Goal: Task Accomplishment & Management: Manage account settings

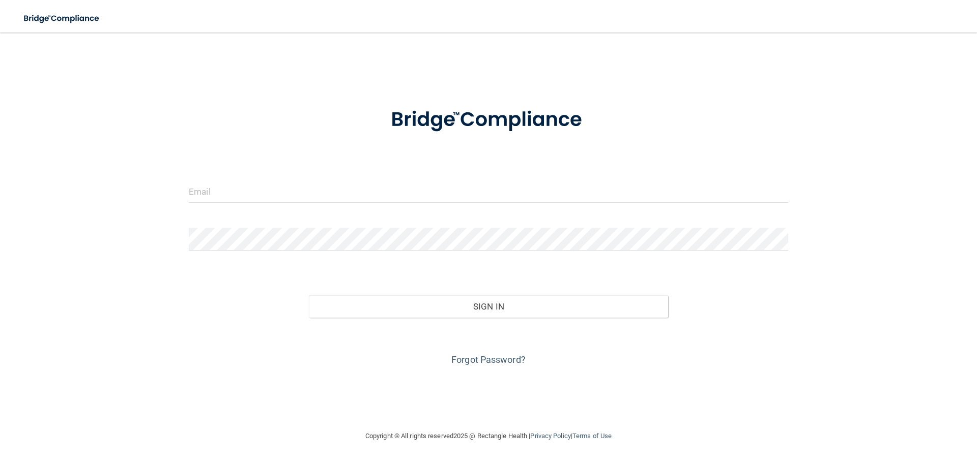
click at [350, 174] on form "Invalid email/password. You don't have permission to access that page. Sign In …" at bounding box center [488, 231] width 599 height 275
drag, startPoint x: 280, startPoint y: 186, endPoint x: 241, endPoint y: 199, distance: 41.8
click at [280, 186] on input "email" at bounding box center [488, 191] width 599 height 23
type input "[EMAIL_ADDRESS][DOMAIN_NAME]"
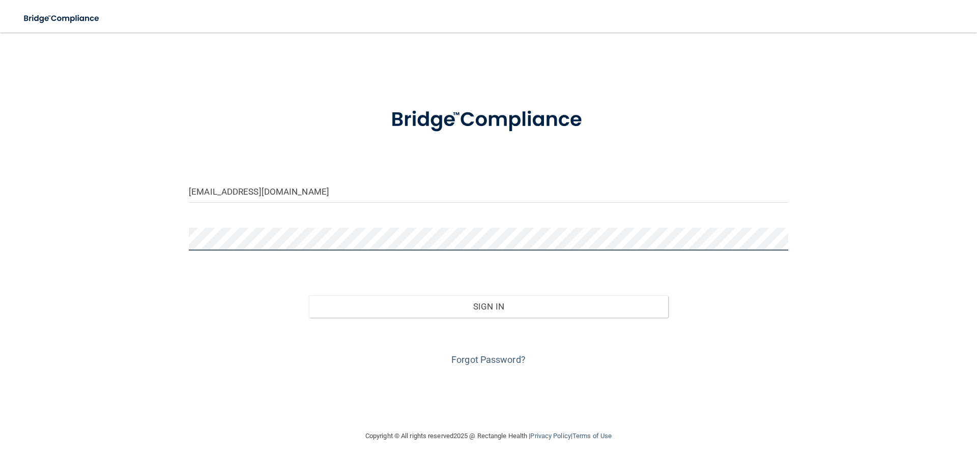
click at [309, 296] on button "Sign In" at bounding box center [489, 307] width 360 height 22
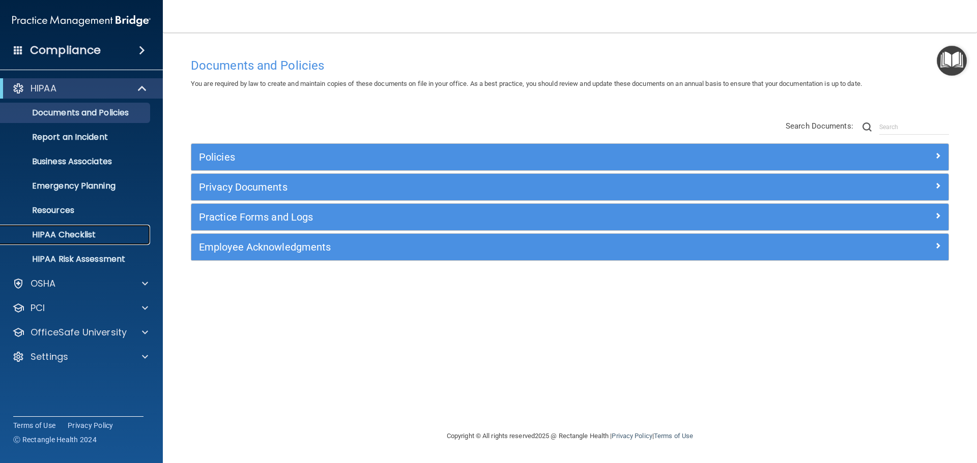
click at [123, 233] on p "HIPAA Checklist" at bounding box center [76, 235] width 139 height 10
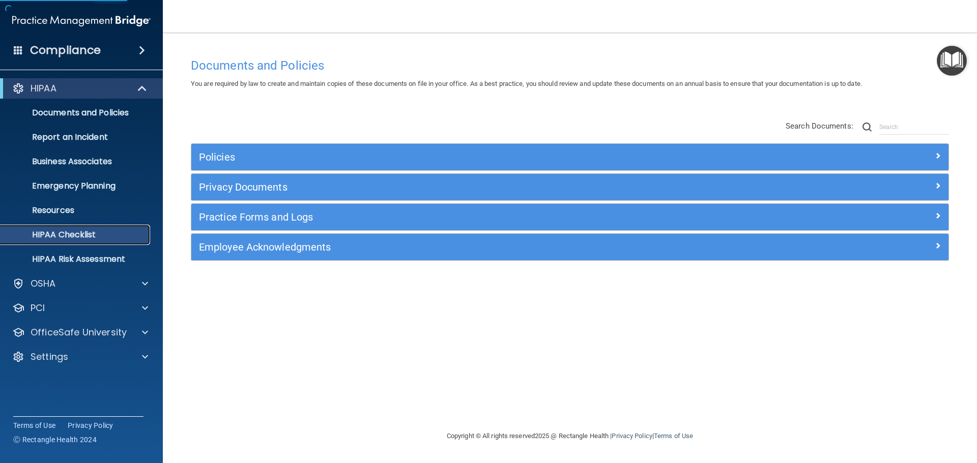
click at [122, 228] on link "HIPAA Checklist" at bounding box center [70, 235] width 160 height 20
click at [104, 207] on p "Resources" at bounding box center [76, 211] width 139 height 10
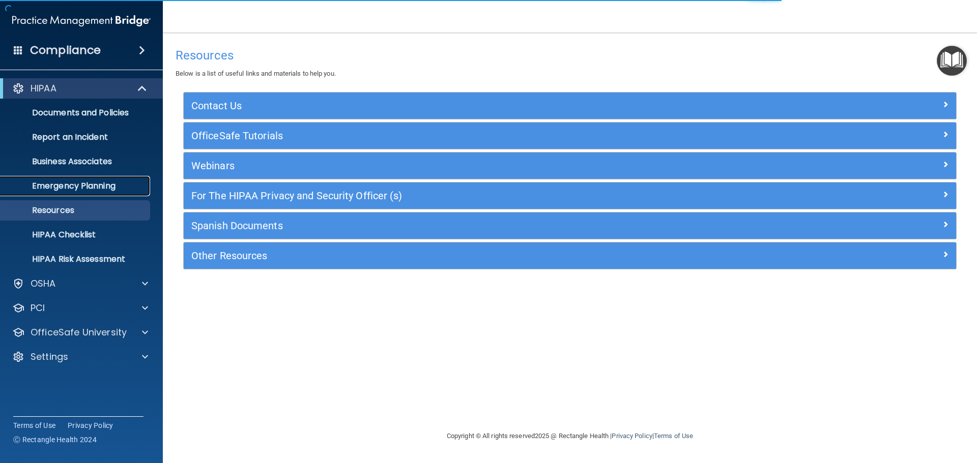
click at [109, 182] on p "Emergency Planning" at bounding box center [76, 186] width 139 height 10
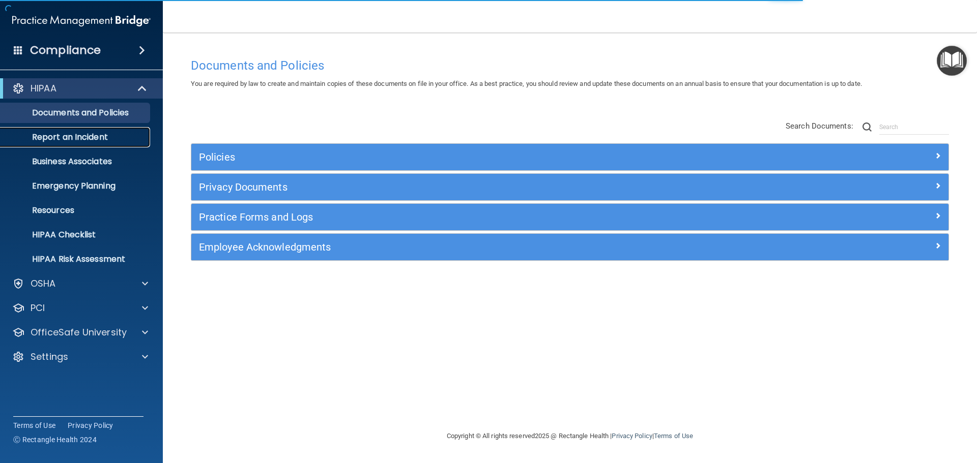
click at [86, 142] on p "Report an Incident" at bounding box center [76, 137] width 139 height 10
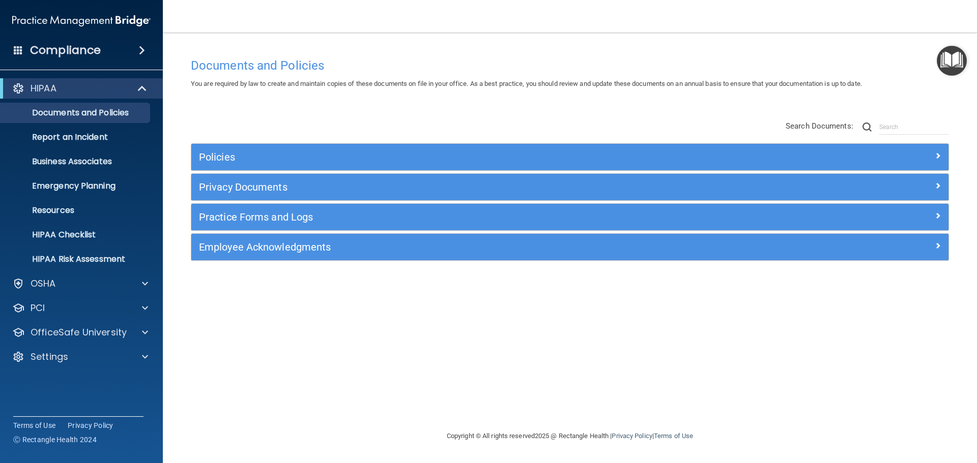
click at [944, 67] on img "Open Resource Center" at bounding box center [951, 61] width 30 height 30
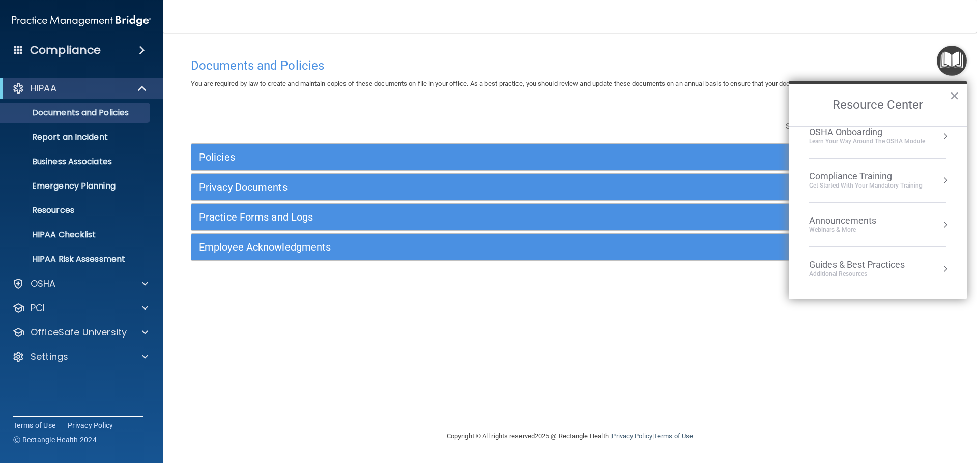
scroll to position [145, 0]
click at [866, 216] on div "Guides & Best Practices" at bounding box center [857, 220] width 96 height 11
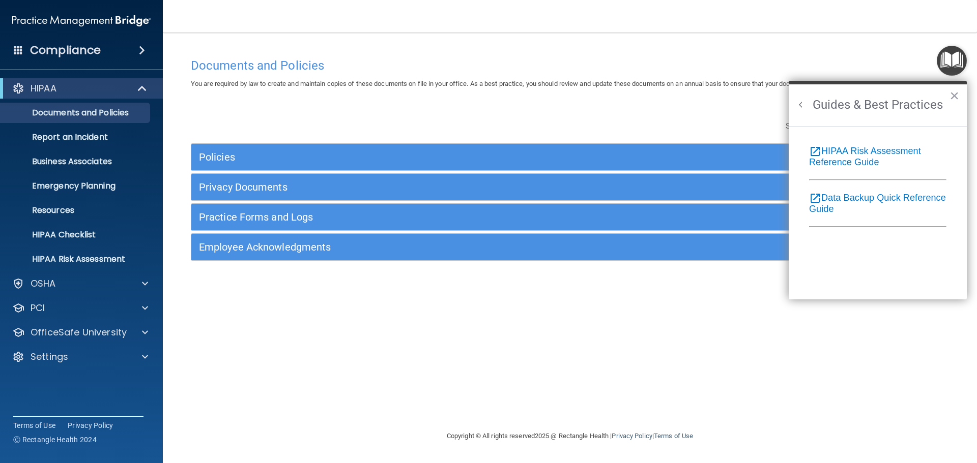
scroll to position [133, 0]
click at [957, 92] on button "×" at bounding box center [954, 95] width 10 height 16
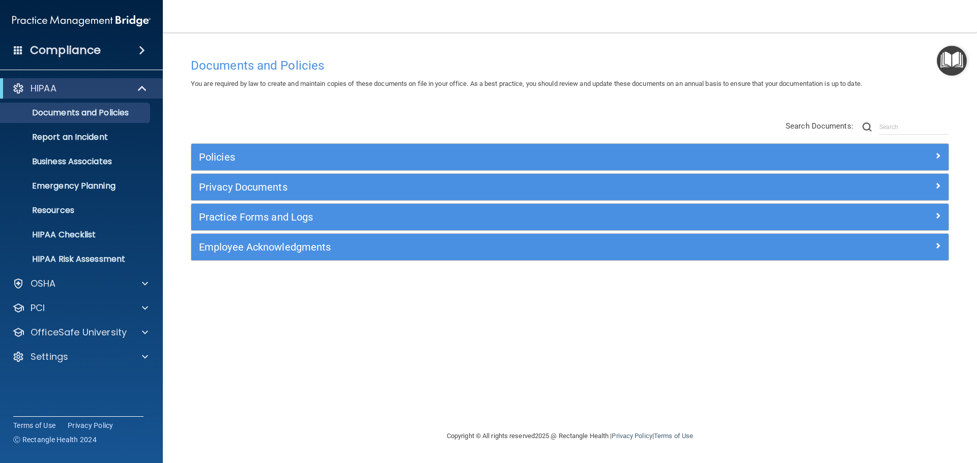
click at [919, 341] on div "Documents and Policies You are required by law to create and maintain copies of…" at bounding box center [569, 241] width 773 height 377
click at [894, 371] on div "Documents and Policies You are required by law to create and maintain copies of…" at bounding box center [569, 241] width 773 height 377
click at [348, 425] on footer "Copyright © All rights reserved 2025 @ Rectangle Health | Privacy Policy | Term…" at bounding box center [569, 436] width 773 height 33
drag, startPoint x: 348, startPoint y: 425, endPoint x: 255, endPoint y: 341, distance: 125.0
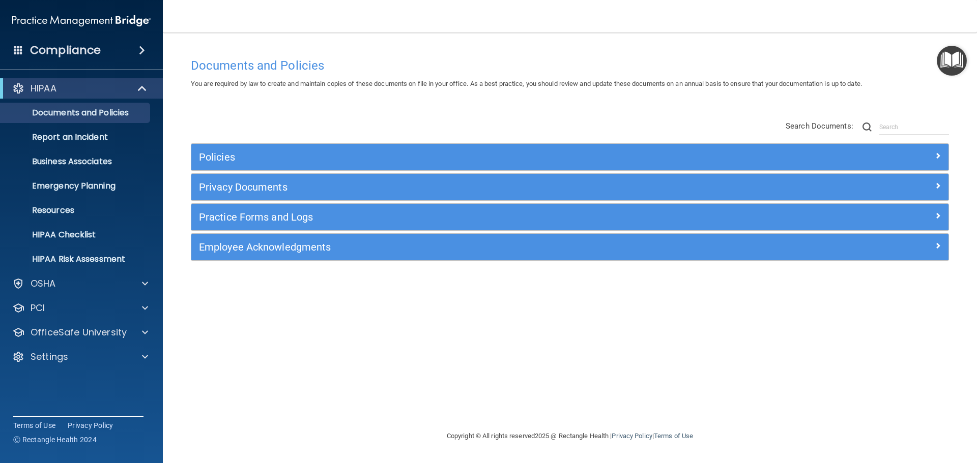
click at [255, 341] on div "Documents and Policies You are required by law to create and maintain copies of…" at bounding box center [569, 241] width 773 height 377
click at [73, 350] on div "Settings" at bounding box center [81, 357] width 163 height 20
drag, startPoint x: 78, startPoint y: 355, endPoint x: 114, endPoint y: 366, distance: 37.3
click at [78, 355] on div "Settings" at bounding box center [68, 357] width 126 height 12
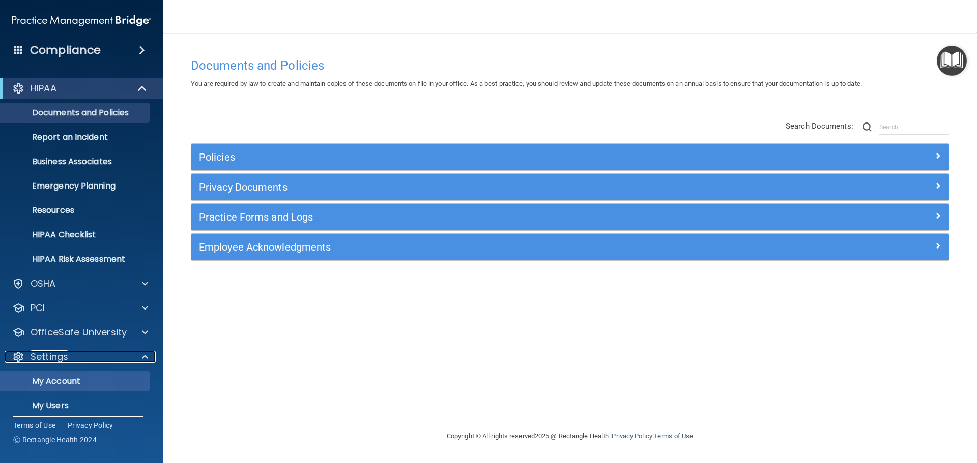
scroll to position [56, 0]
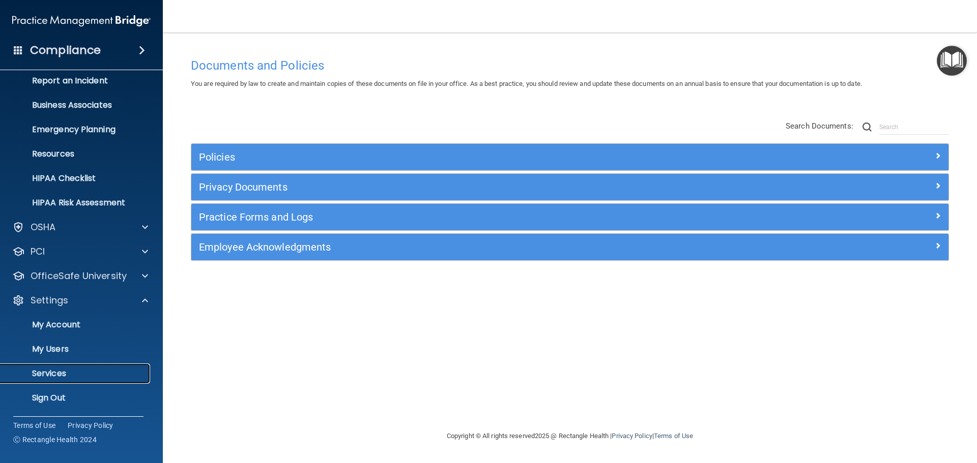
click at [79, 372] on p "Services" at bounding box center [76, 374] width 139 height 10
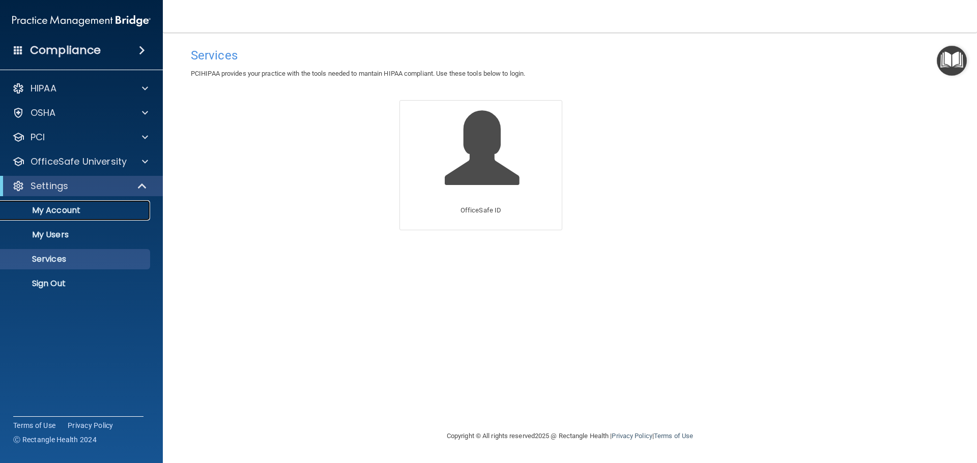
click at [55, 214] on p "My Account" at bounding box center [76, 211] width 139 height 10
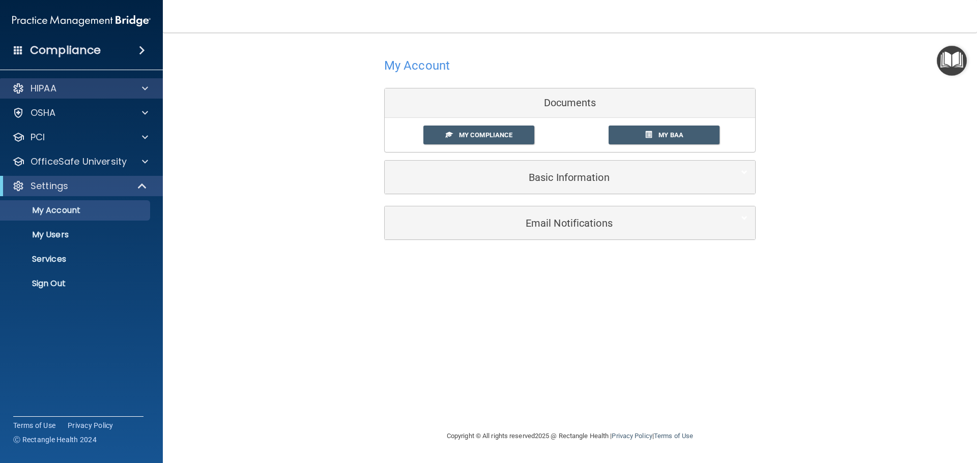
click at [95, 80] on div "HIPAA" at bounding box center [81, 88] width 163 height 20
click at [101, 83] on div "HIPAA" at bounding box center [68, 88] width 126 height 12
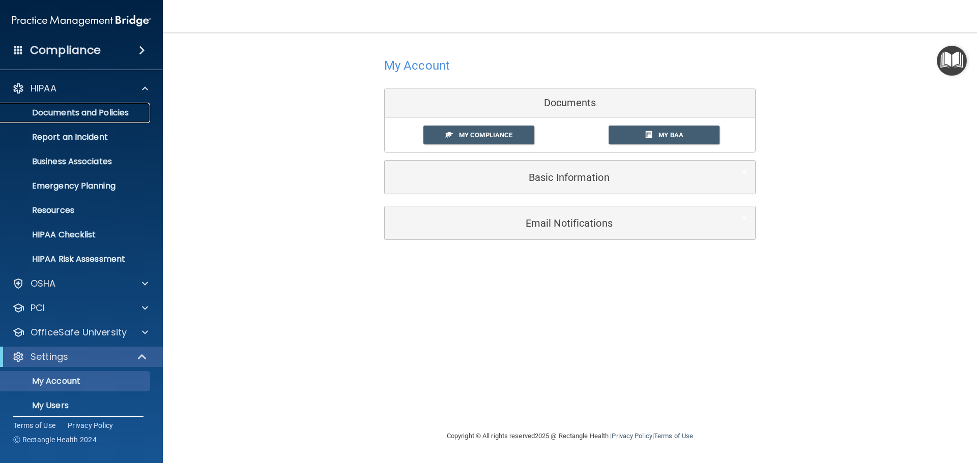
click at [107, 113] on p "Documents and Policies" at bounding box center [76, 113] width 139 height 10
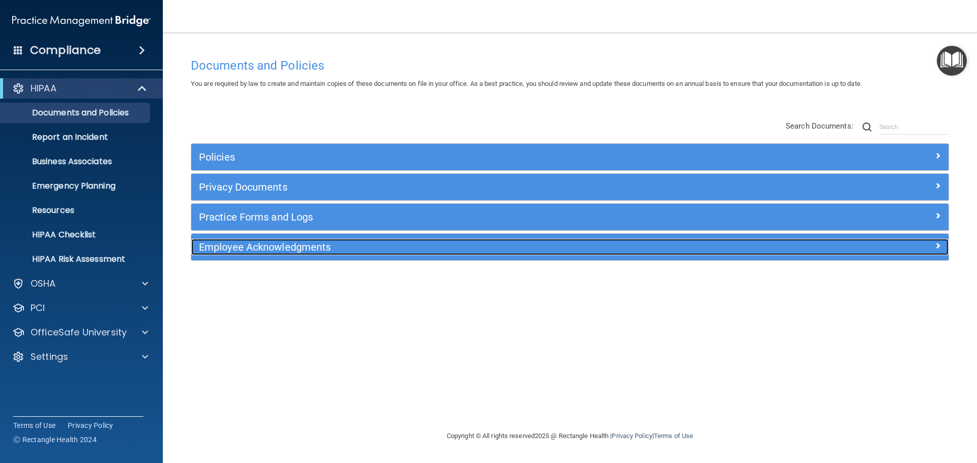
click at [255, 239] on div "Employee Acknowledgments" at bounding box center [475, 247] width 568 height 16
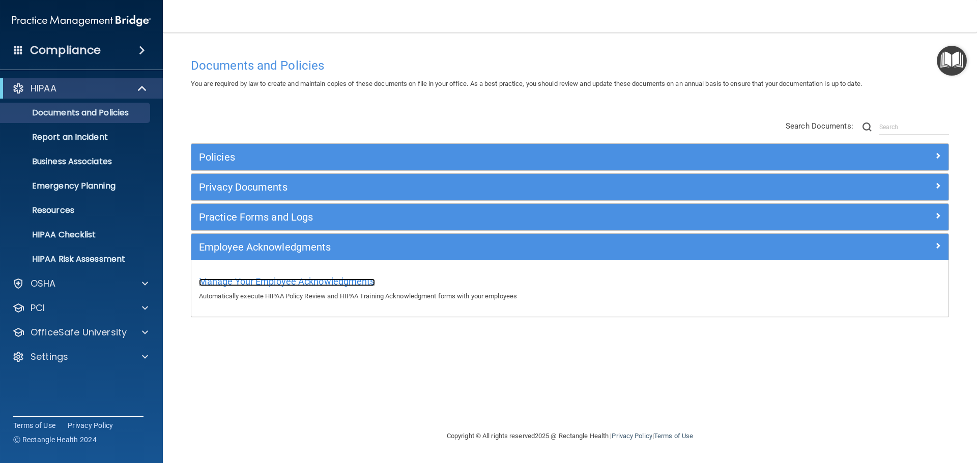
click at [259, 277] on span "Manage Your Employee Acknowledgments" at bounding box center [287, 281] width 176 height 11
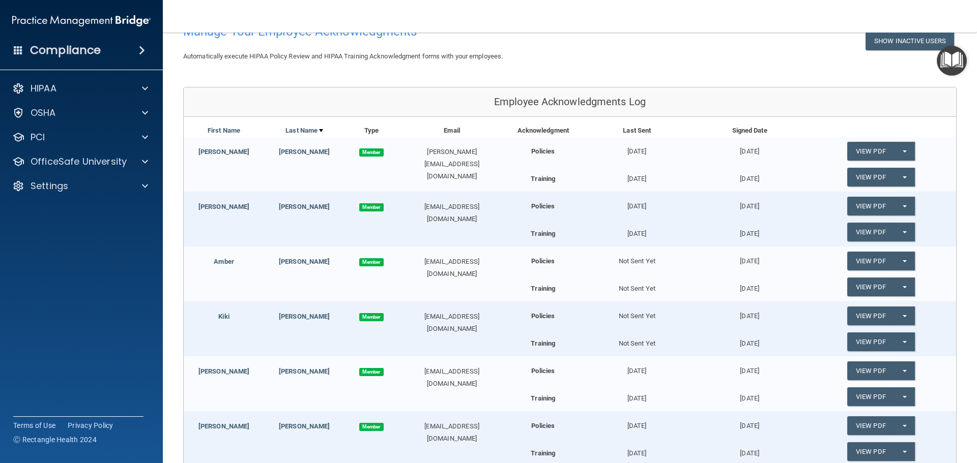
scroll to position [43, 0]
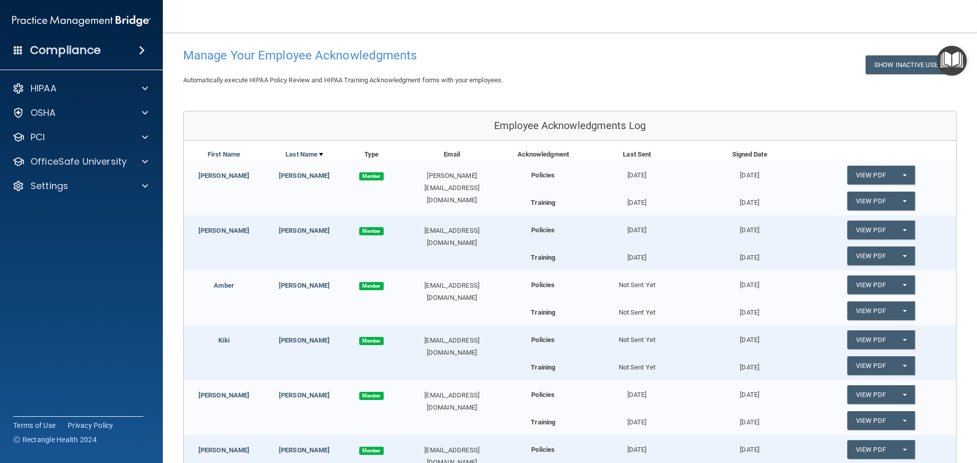
click at [961, 142] on main "Back Manage Your Employee Acknowledgments Show Inactive Users Automatically exe…" at bounding box center [570, 248] width 814 height 431
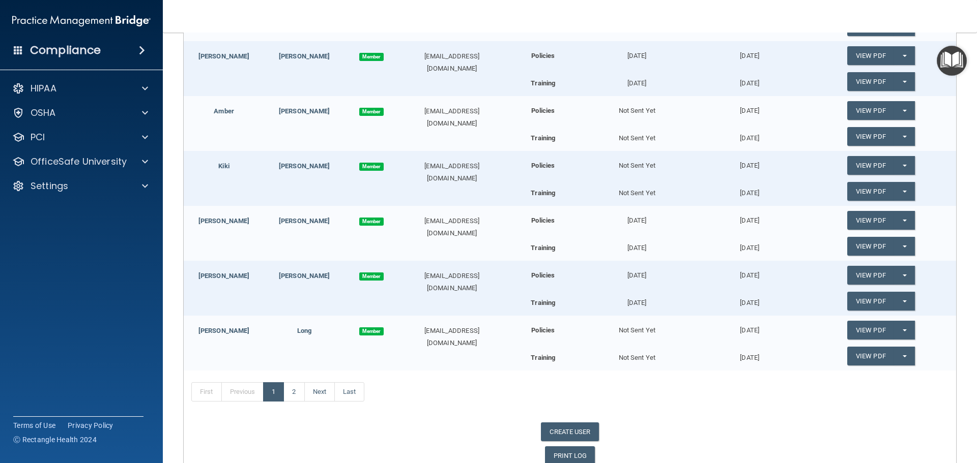
scroll to position [221, 0]
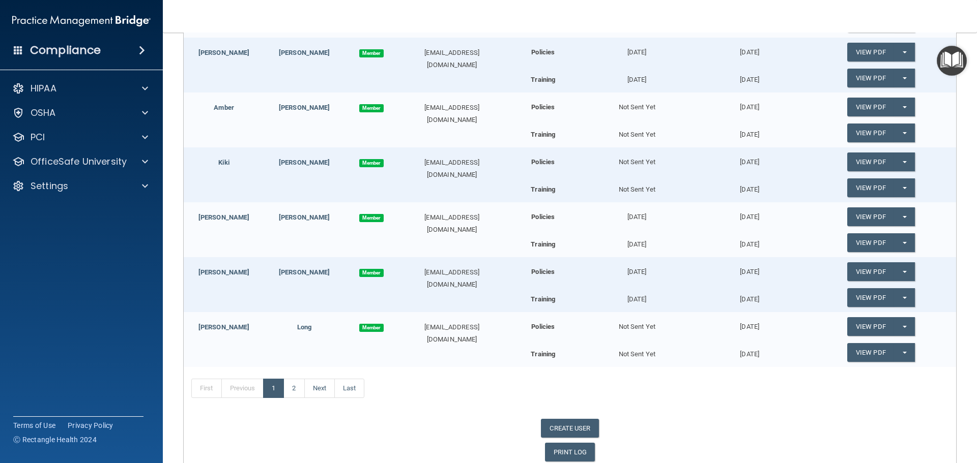
click at [55, 439] on span "Ⓒ Rectangle Health 2024" at bounding box center [54, 440] width 83 height 10
